Goal: Task Accomplishment & Management: Manage account settings

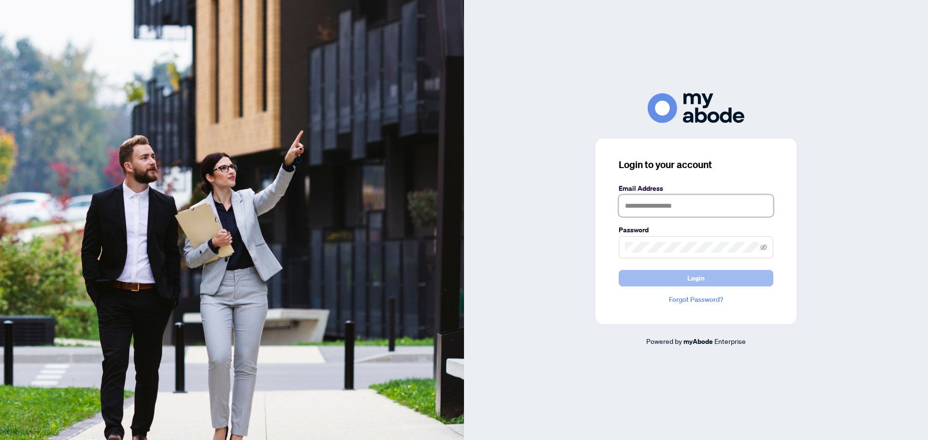
type input "**********"
click at [694, 275] on span "Login" at bounding box center [695, 278] width 17 height 15
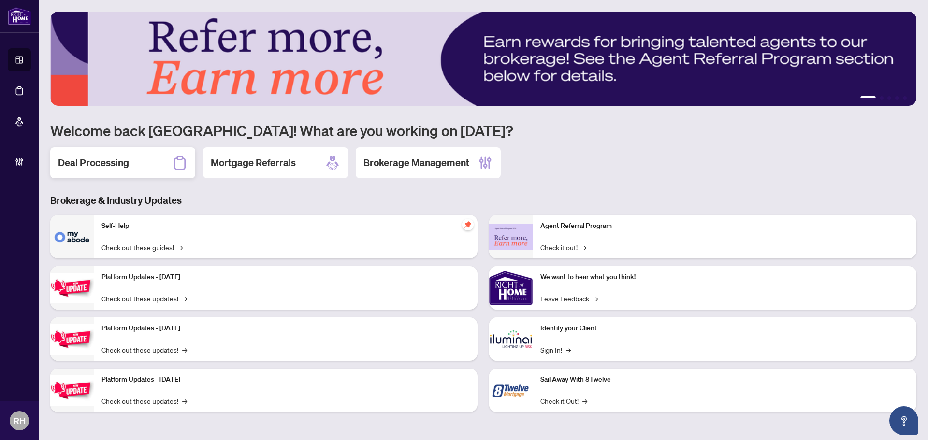
click at [146, 164] on div "Deal Processing" at bounding box center [122, 162] width 145 height 31
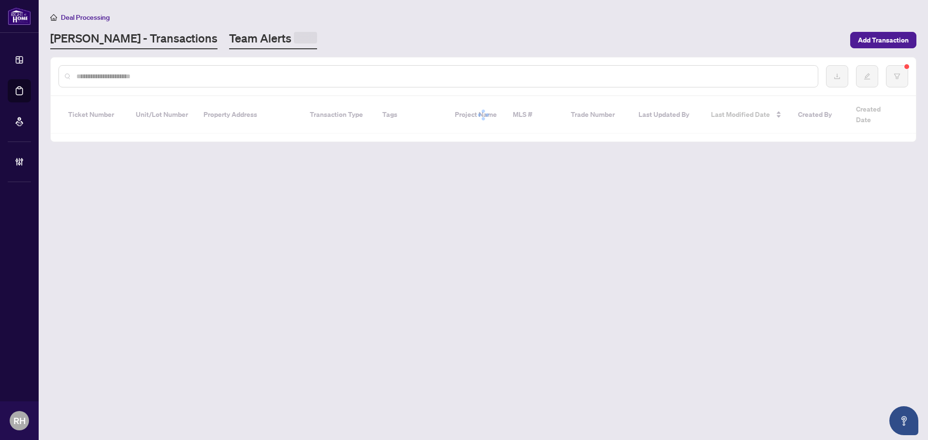
click at [202, 50] on main "Deal Processing [PERSON_NAME] - Transactions Team Alerts Add Transaction Ticket…" at bounding box center [483, 220] width 889 height 440
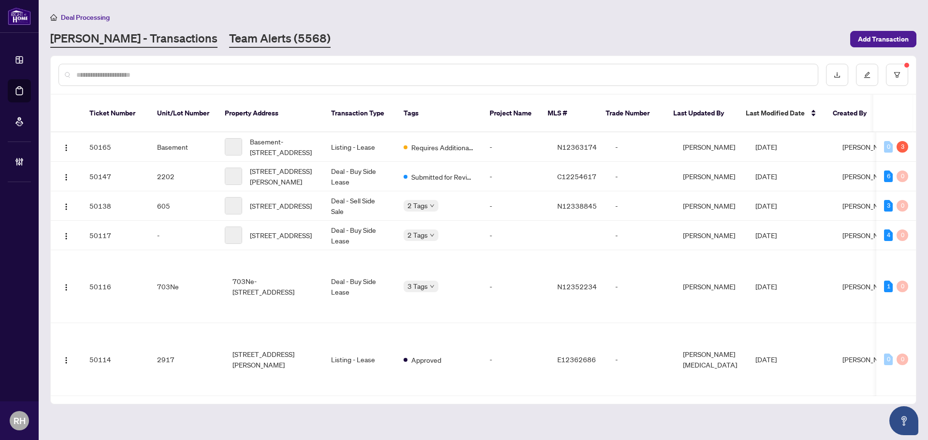
click at [229, 46] on link "Team Alerts (5568)" at bounding box center [280, 38] width 102 height 17
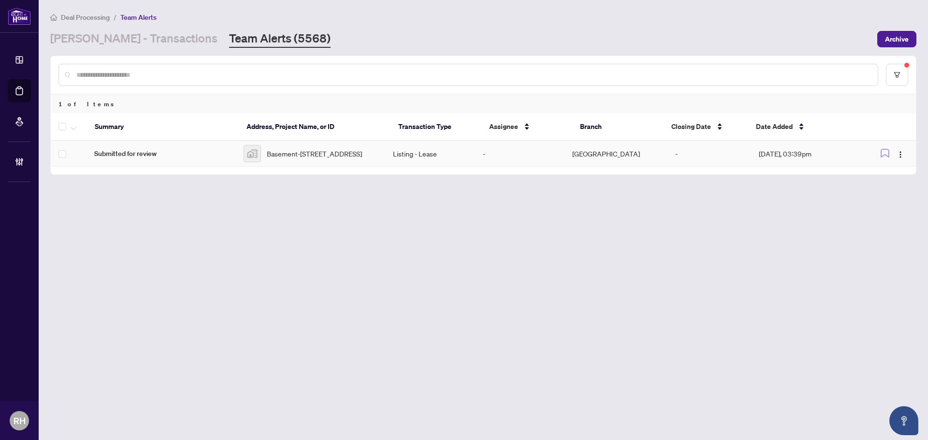
click at [228, 155] on span "Submitted for review" at bounding box center [161, 153] width 134 height 11
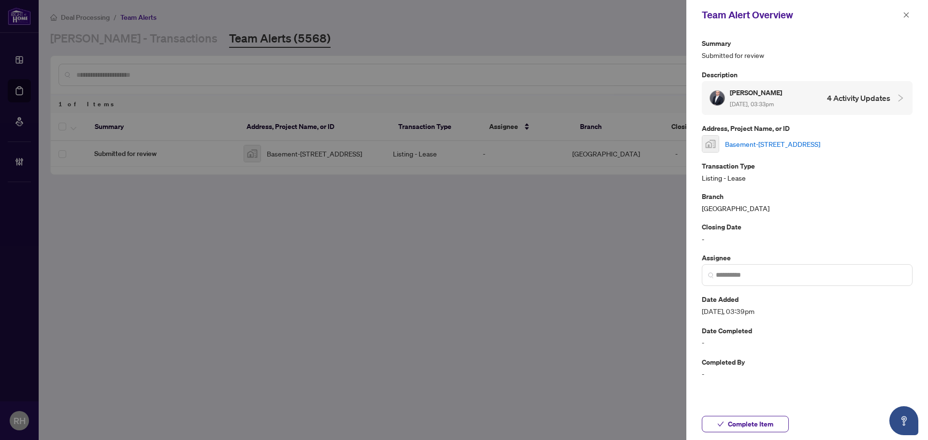
click at [778, 147] on link "Basement-[STREET_ADDRESS]" at bounding box center [772, 144] width 95 height 11
click at [902, 12] on button "button" at bounding box center [906, 15] width 13 height 12
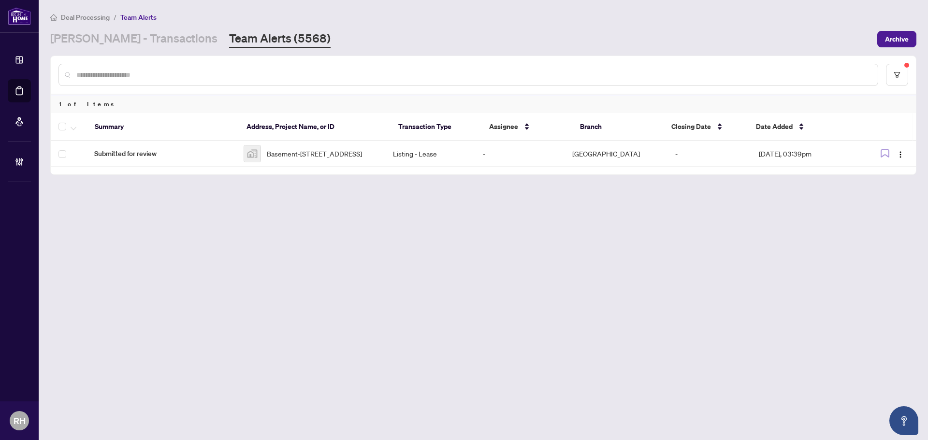
click at [910, 66] on div at bounding box center [483, 75] width 865 height 38
click at [905, 68] on button "button" at bounding box center [897, 75] width 22 height 22
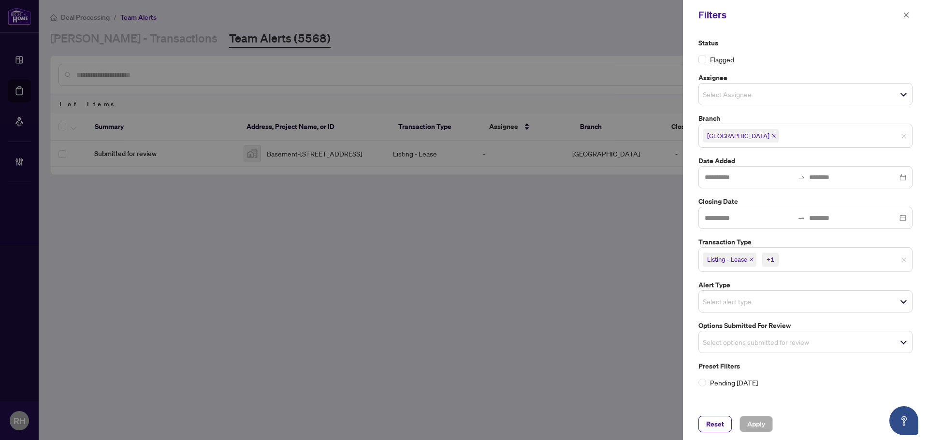
click at [754, 259] on icon "close" at bounding box center [751, 259] width 5 height 5
click at [729, 260] on icon "close" at bounding box center [730, 259] width 5 height 5
click at [759, 352] on div "Status Flagged Assignee Select Assignee Branch [GEOGRAPHIC_DATA] Date Added Clo…" at bounding box center [806, 212] width 220 height 348
click at [757, 337] on input "search" at bounding box center [737, 340] width 68 height 12
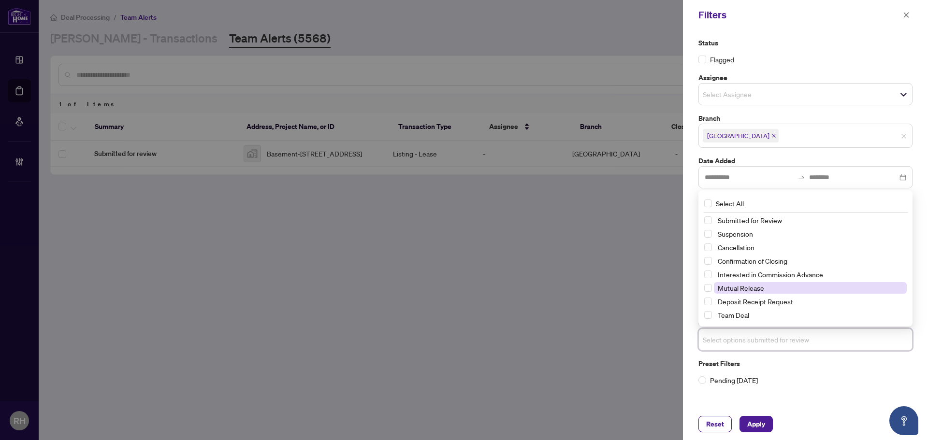
click at [752, 291] on span "Mutual Release" at bounding box center [741, 288] width 46 height 9
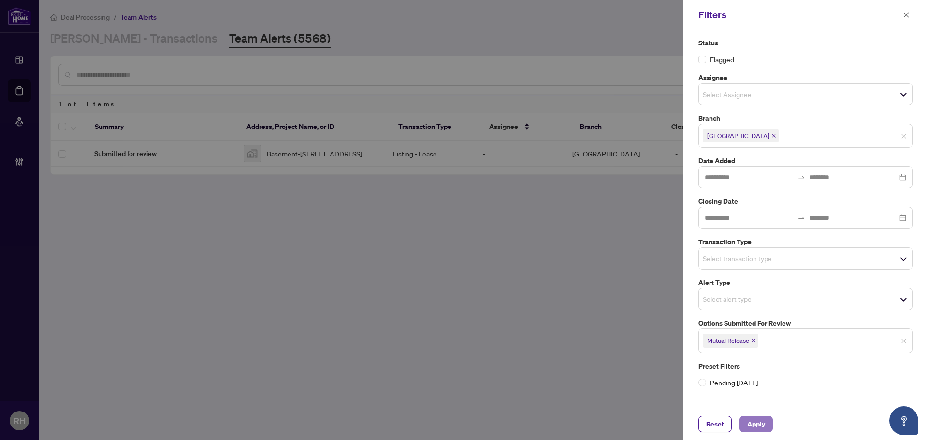
click at [747, 429] on span "Apply" at bounding box center [756, 424] width 18 height 15
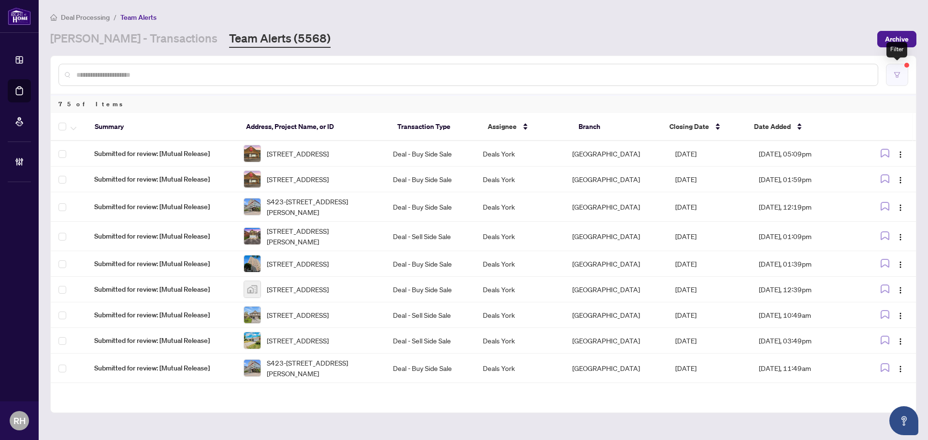
click at [904, 73] on button "button" at bounding box center [897, 75] width 22 height 22
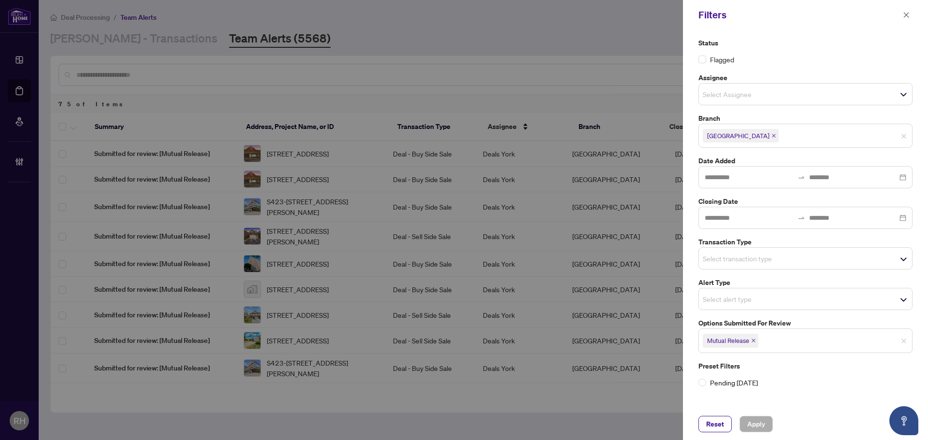
click at [756, 345] on span "Mutual Release" at bounding box center [731, 341] width 56 height 14
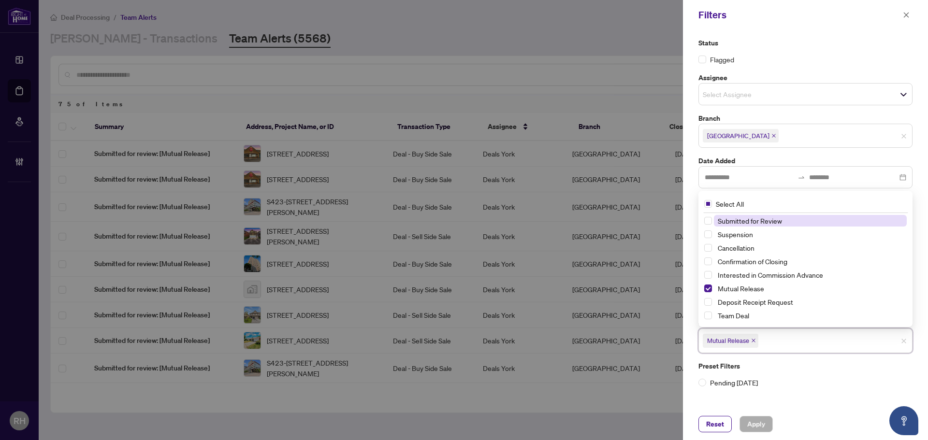
click at [756, 339] on icon "close" at bounding box center [754, 341] width 4 height 4
click at [866, 384] on label "Pending [DATE]" at bounding box center [806, 380] width 214 height 11
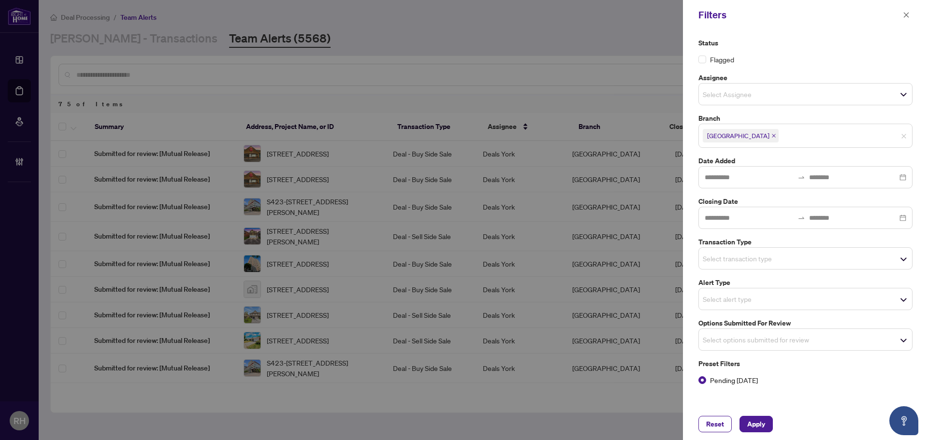
click at [752, 266] on div "Select transaction type" at bounding box center [806, 258] width 214 height 22
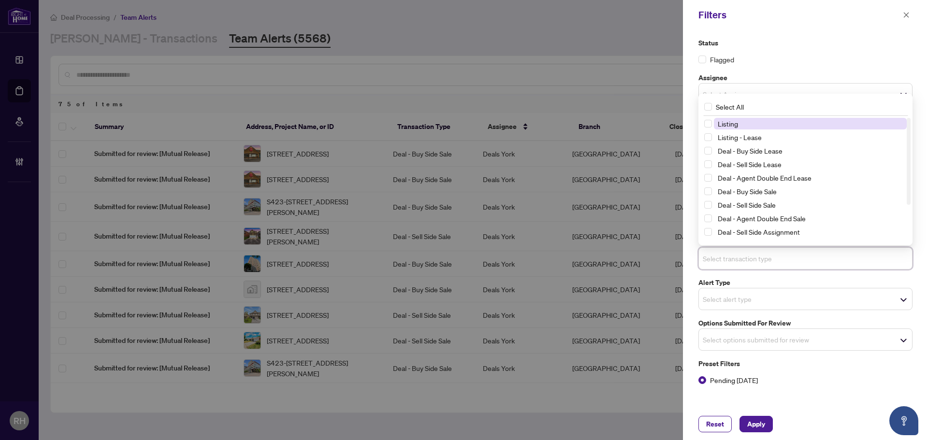
click at [753, 127] on span "Listing" at bounding box center [810, 124] width 193 height 12
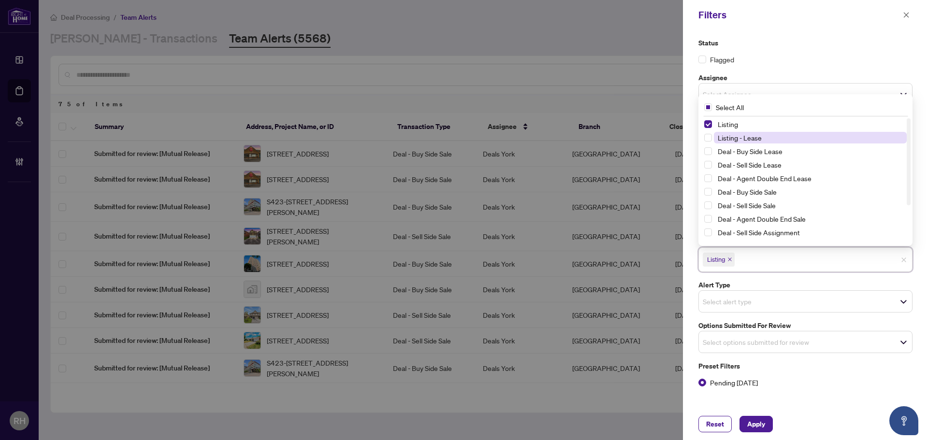
click at [756, 139] on span "Listing - Lease" at bounding box center [740, 137] width 44 height 9
click at [741, 381] on span "Pending [DATE]" at bounding box center [734, 383] width 56 height 11
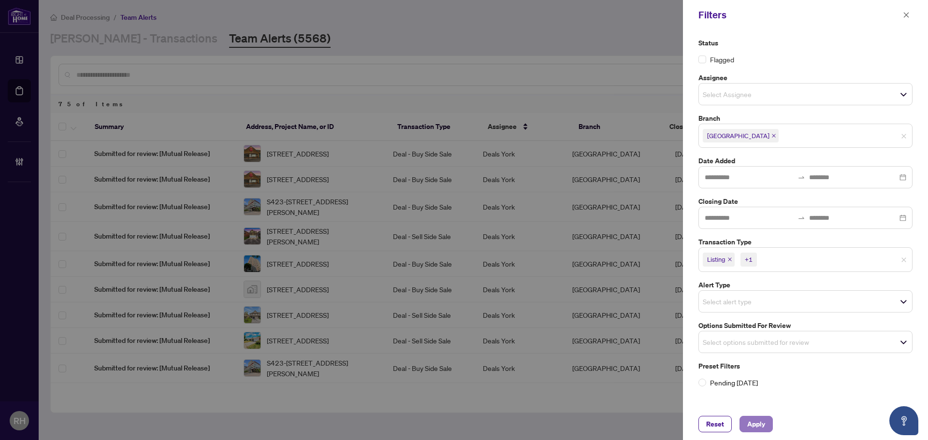
click at [758, 427] on span "Apply" at bounding box center [756, 424] width 18 height 15
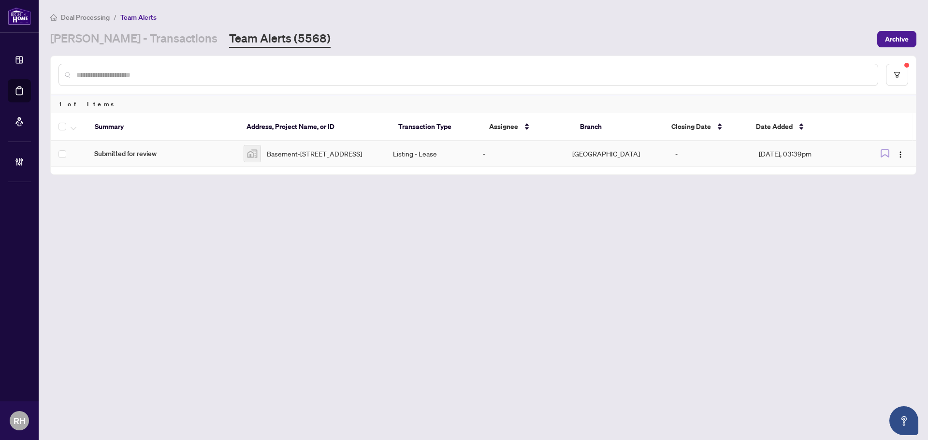
click at [183, 159] on span "Submitted for review" at bounding box center [161, 153] width 134 height 11
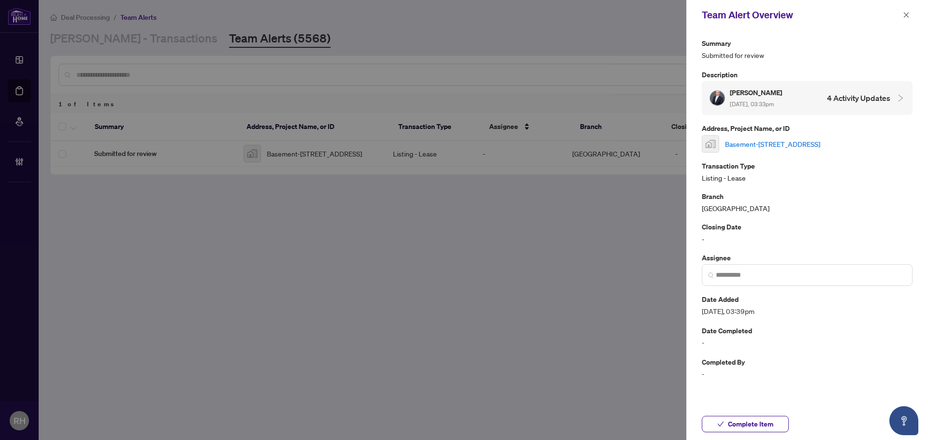
click at [818, 146] on link "Basement-[STREET_ADDRESS]" at bounding box center [772, 144] width 95 height 11
click at [769, 421] on span "Complete Item" at bounding box center [750, 424] width 45 height 15
click at [905, 16] on icon "close" at bounding box center [906, 15] width 7 height 7
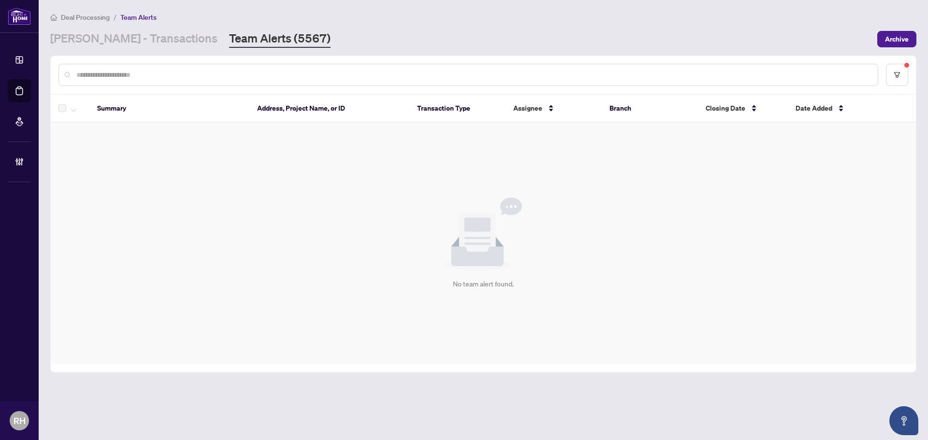
click at [134, 66] on div at bounding box center [468, 75] width 820 height 22
click at [131, 56] on div "Summary Address, Project Name, or ID Transaction Type Assignee Branch Closing D…" at bounding box center [483, 214] width 866 height 317
click at [130, 45] on link "[PERSON_NAME] - Transactions" at bounding box center [133, 38] width 167 height 17
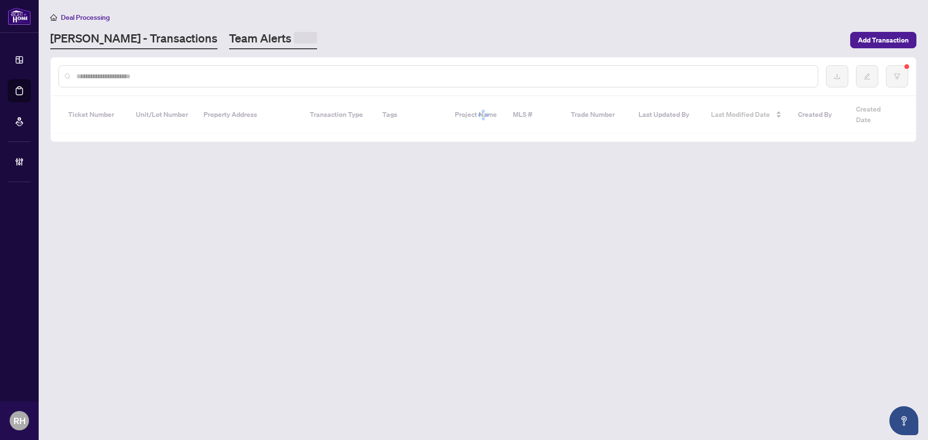
click at [171, 48] on main "Deal Processing [PERSON_NAME] - Transactions Team Alerts Add Transaction Ticket…" at bounding box center [483, 220] width 889 height 440
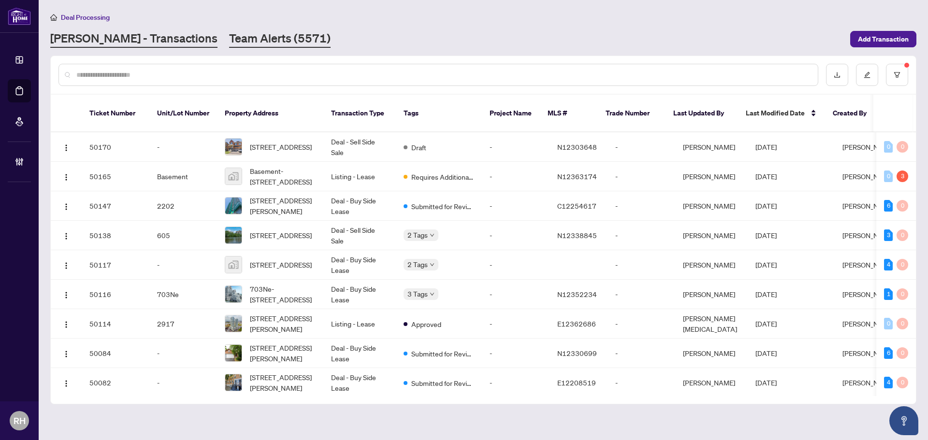
click at [229, 44] on link "Team Alerts (5571)" at bounding box center [280, 38] width 102 height 17
